Goal: Task Accomplishment & Management: Complete application form

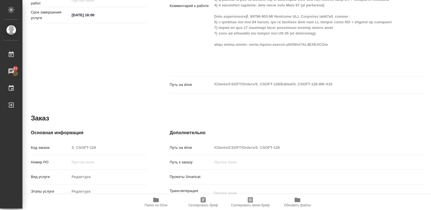
scroll to position [245, 0]
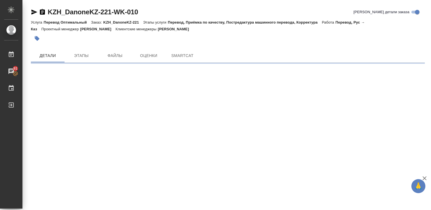
click at [424, 178] on icon "button" at bounding box center [424, 178] width 4 height 4
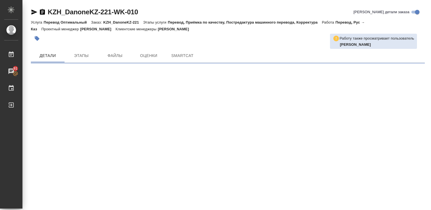
click at [424, 178] on div ".cls-1 fill:#fff; AWATERA Diussembayeva Raihan Работы 91 Чаты График Выйти KZH_…" at bounding box center [215, 105] width 431 height 210
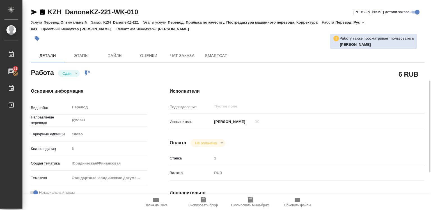
scroll to position [56, 0]
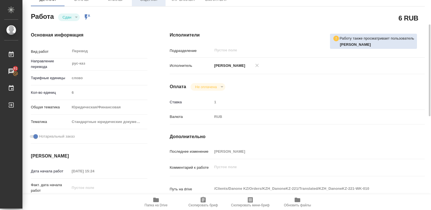
type textarea "x"
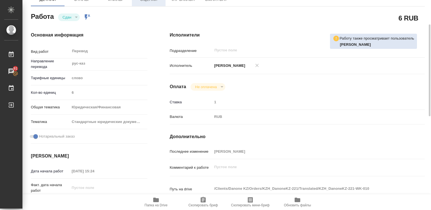
type textarea "x"
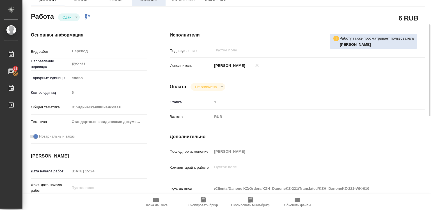
type textarea "x"
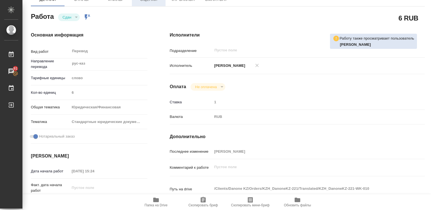
type textarea "x"
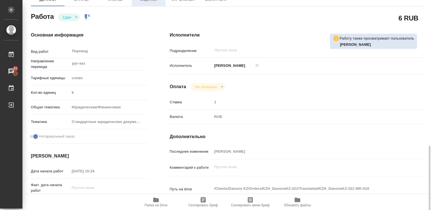
scroll to position [140, 0]
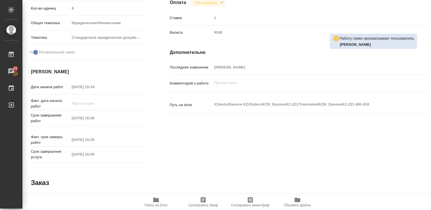
type textarea "x"
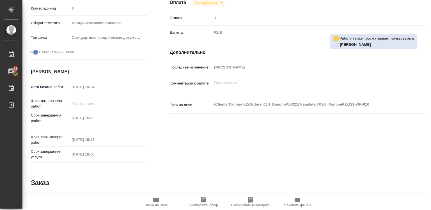
type textarea "x"
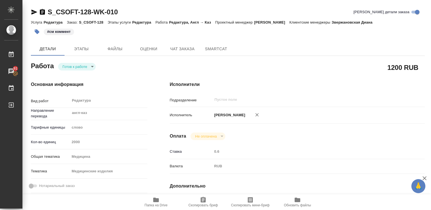
type textarea "x"
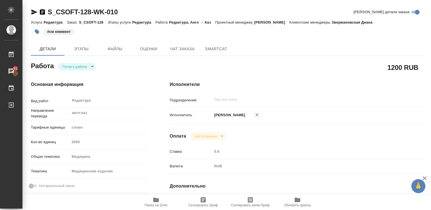
type textarea "x"
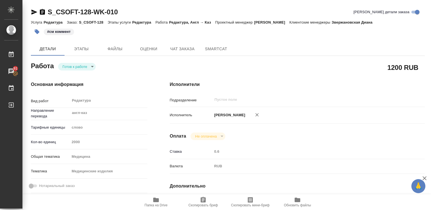
scroll to position [28, 0]
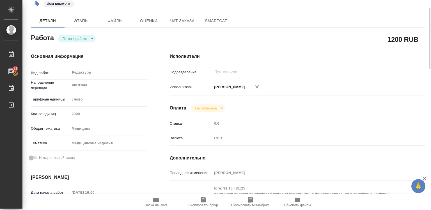
type textarea "x"
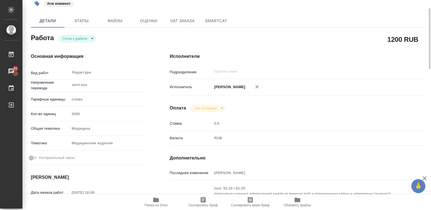
type textarea "x"
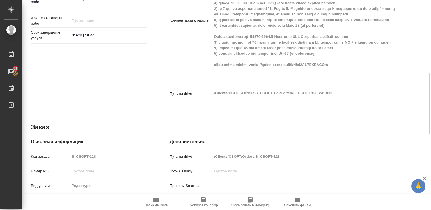
scroll to position [280, 0]
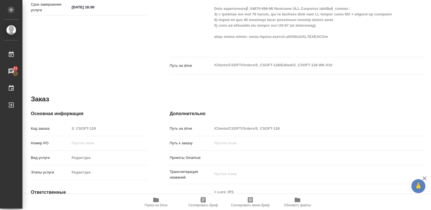
type textarea "x"
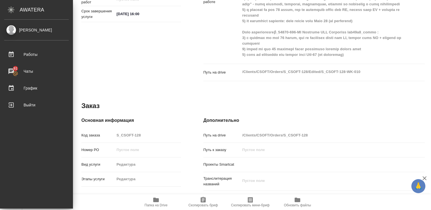
type textarea "x"
